Goal: Check status

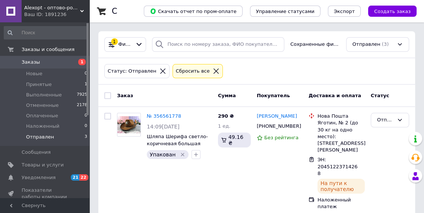
scroll to position [121, 0]
click at [79, 83] on li "Принятые 2" at bounding box center [46, 84] width 92 height 10
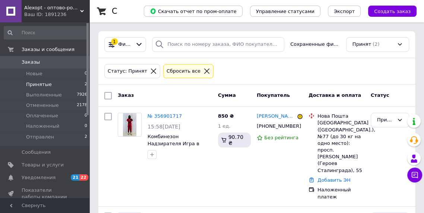
scroll to position [40, 0]
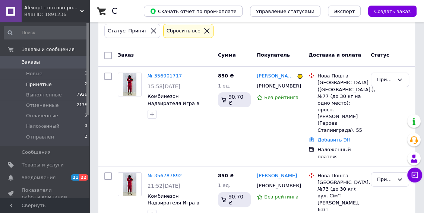
click at [399, 79] on icon at bounding box center [400, 80] width 4 height 2
click at [385, 127] on li "Оплаченный" at bounding box center [390, 126] width 38 height 21
click at [76, 118] on li "Оплаченные 0" at bounding box center [46, 116] width 92 height 10
